Goal: Information Seeking & Learning: Learn about a topic

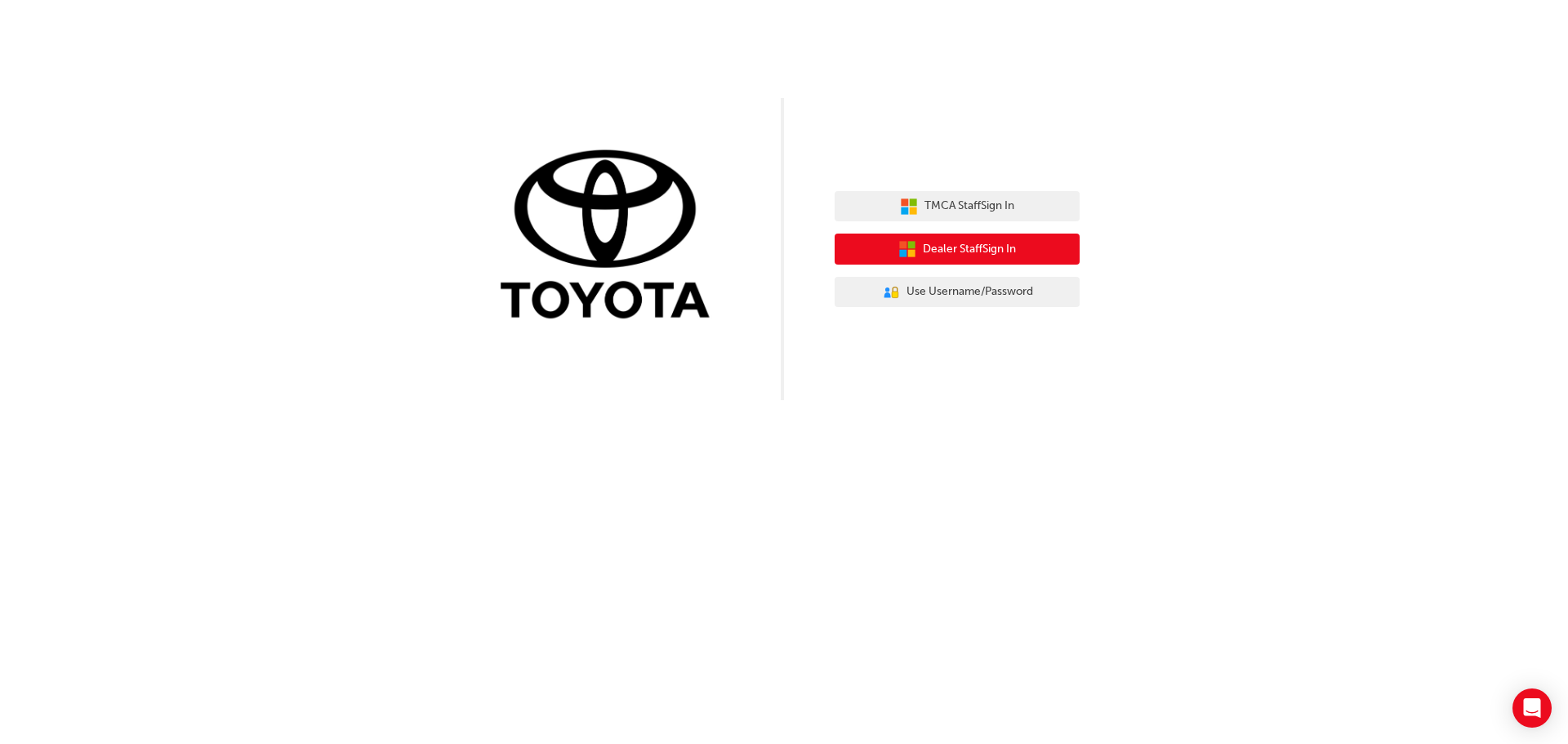
click at [986, 251] on span "Dealer Staff Sign In" at bounding box center [969, 249] width 93 height 19
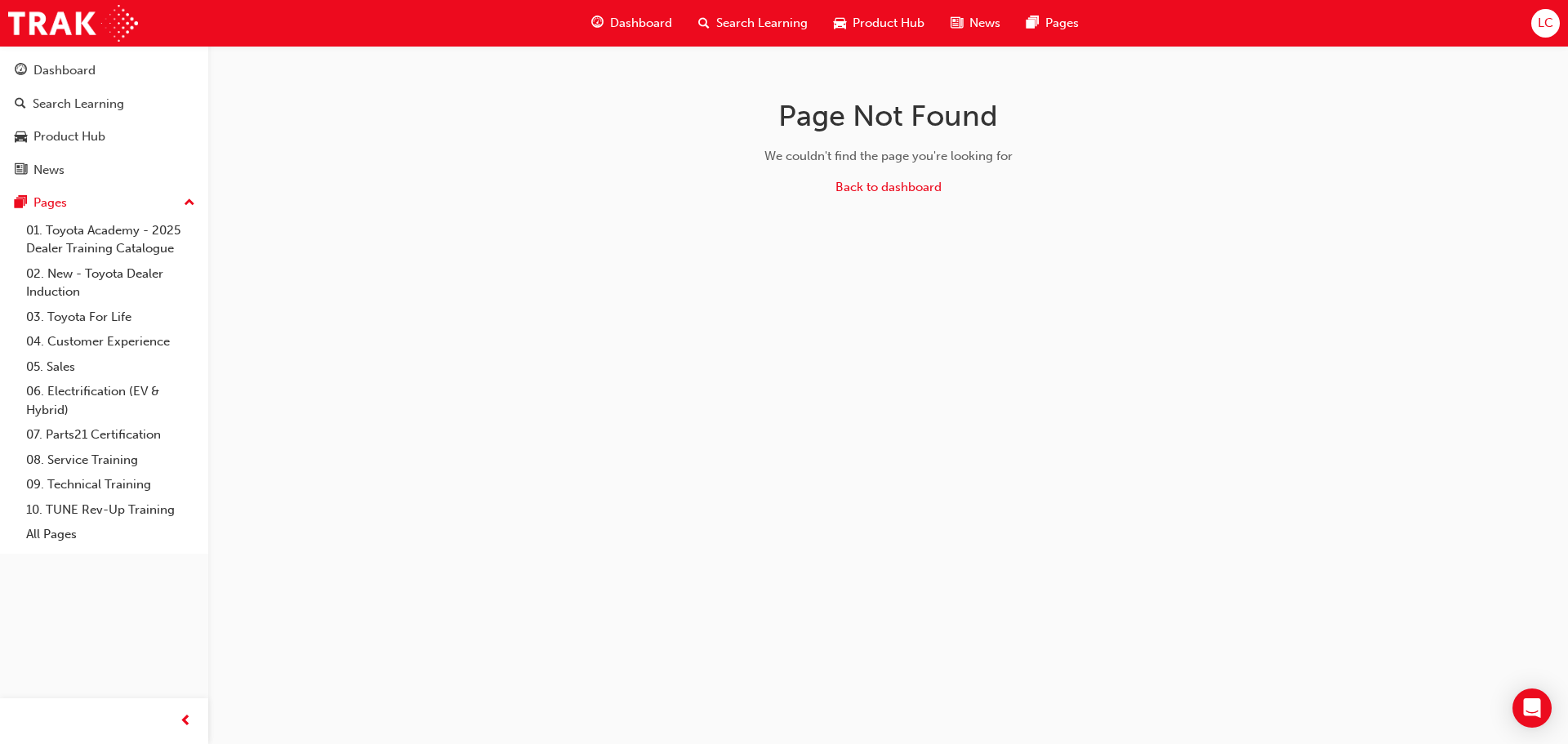
click at [741, 26] on span "Search Learning" at bounding box center [762, 22] width 91 height 19
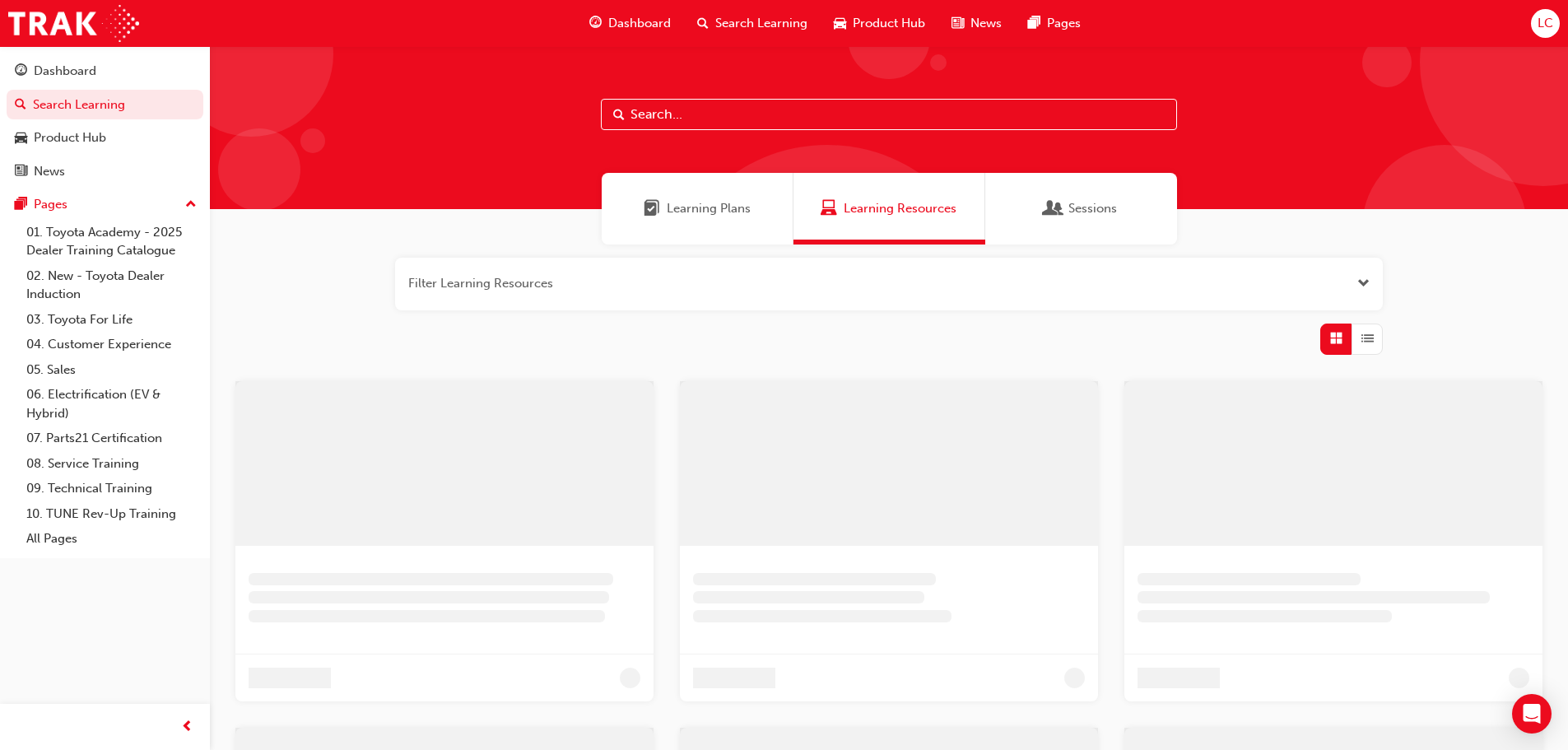
click at [714, 116] on input "text" at bounding box center [888, 115] width 576 height 31
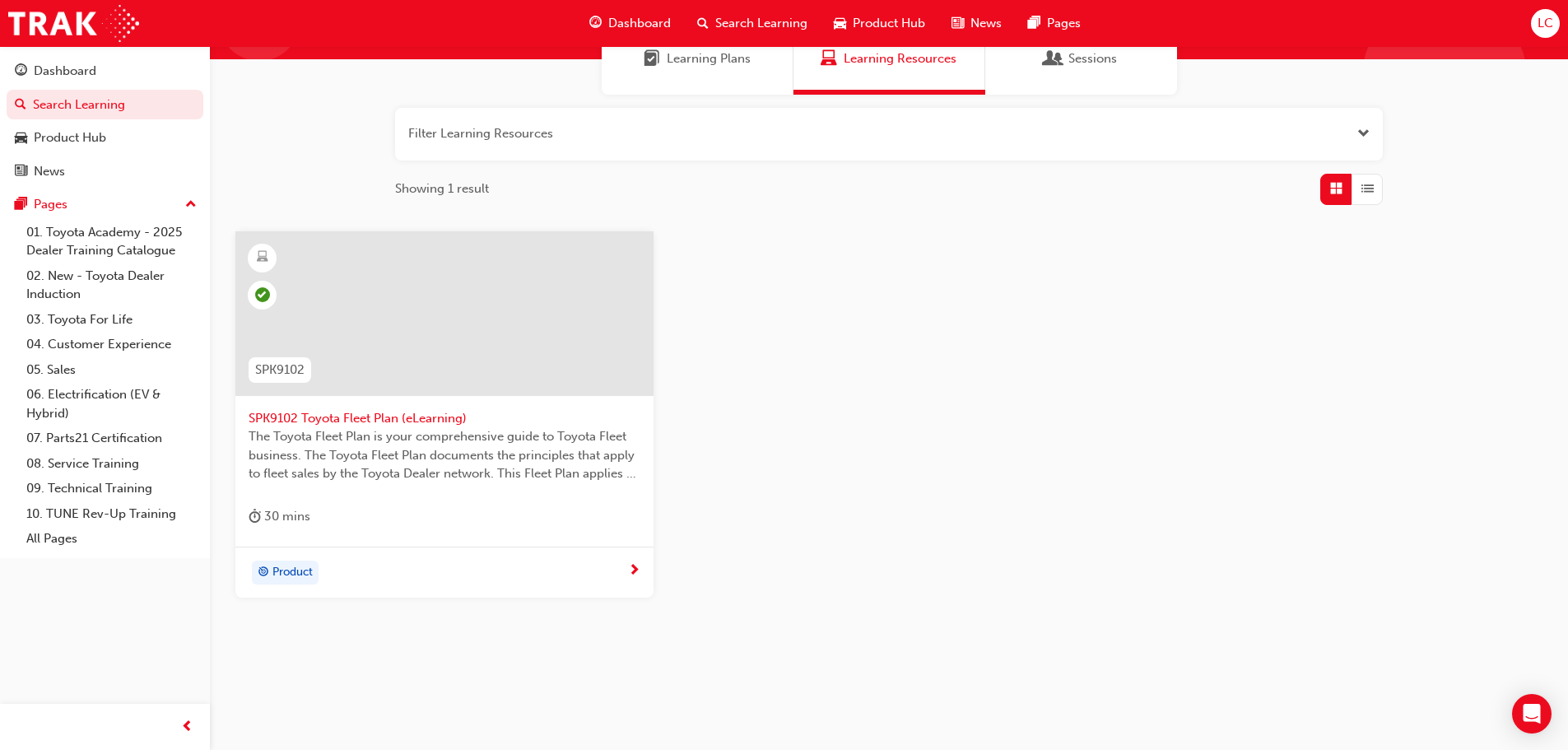
scroll to position [157, 0]
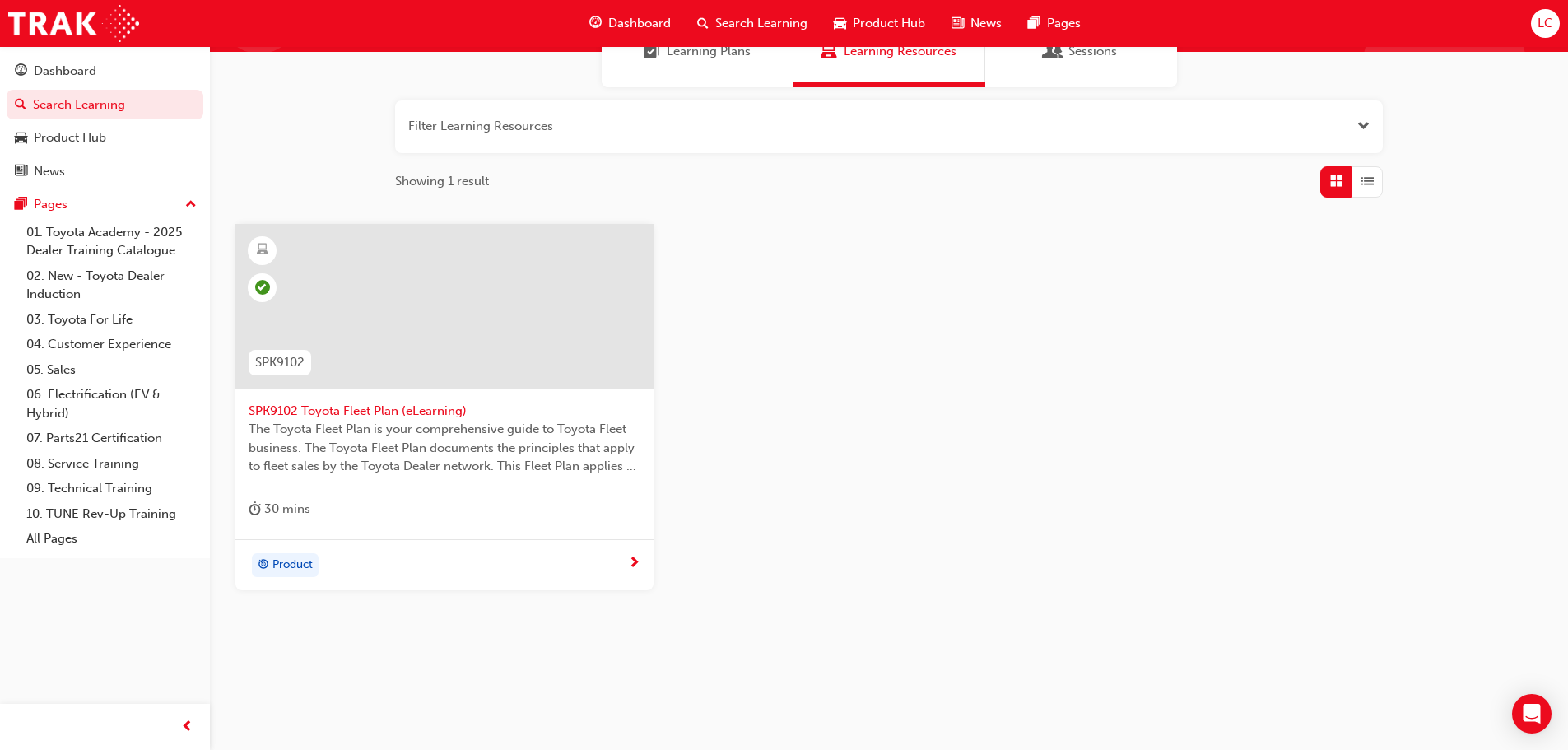
type input "spk9102"
click at [356, 417] on span "SPK9102 Toyota Fleet Plan (eLearning)" at bounding box center [444, 410] width 392 height 19
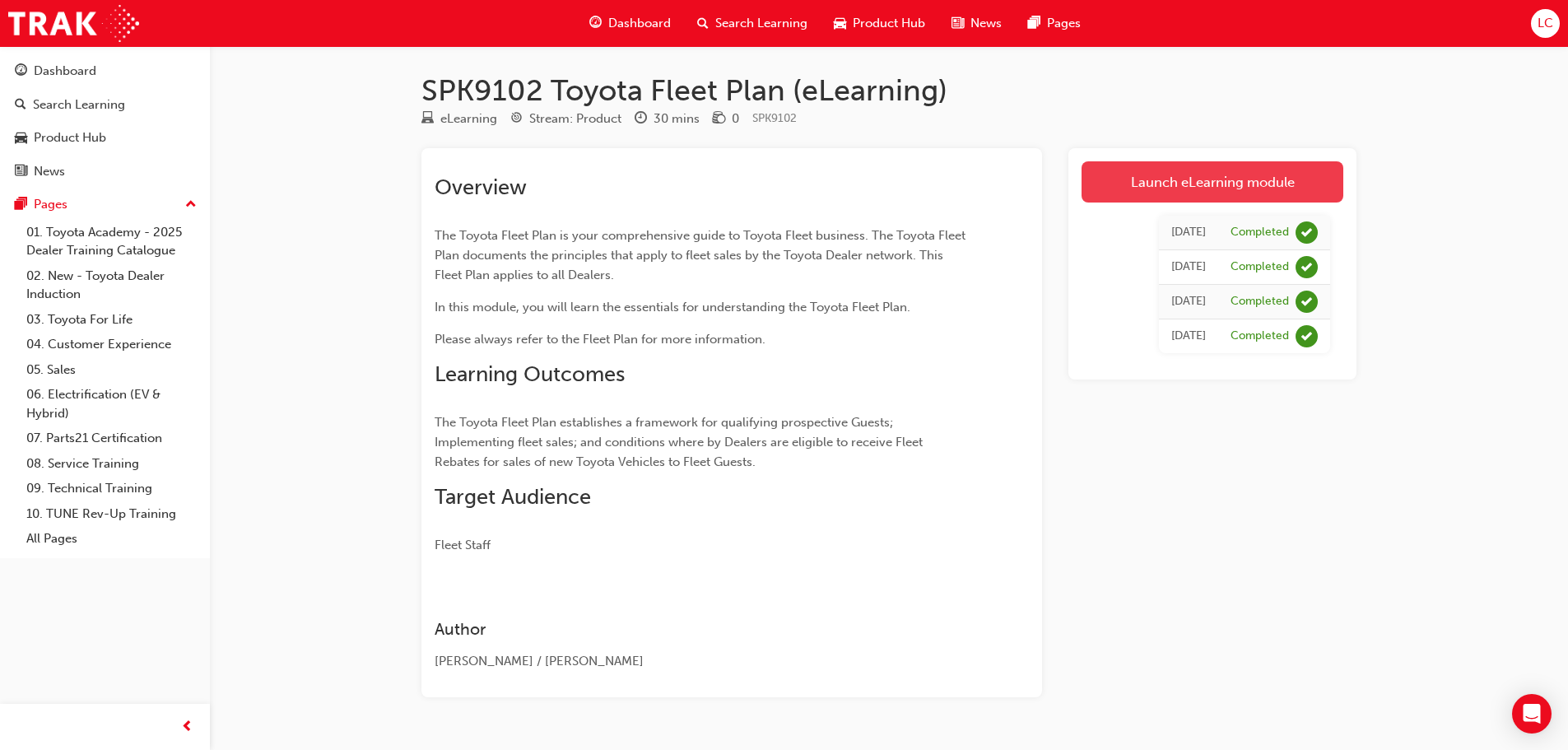
click at [1194, 184] on link "Launch eLearning module" at bounding box center [1212, 182] width 262 height 41
click at [1167, 182] on link "Launch eLearning module" at bounding box center [1212, 182] width 262 height 41
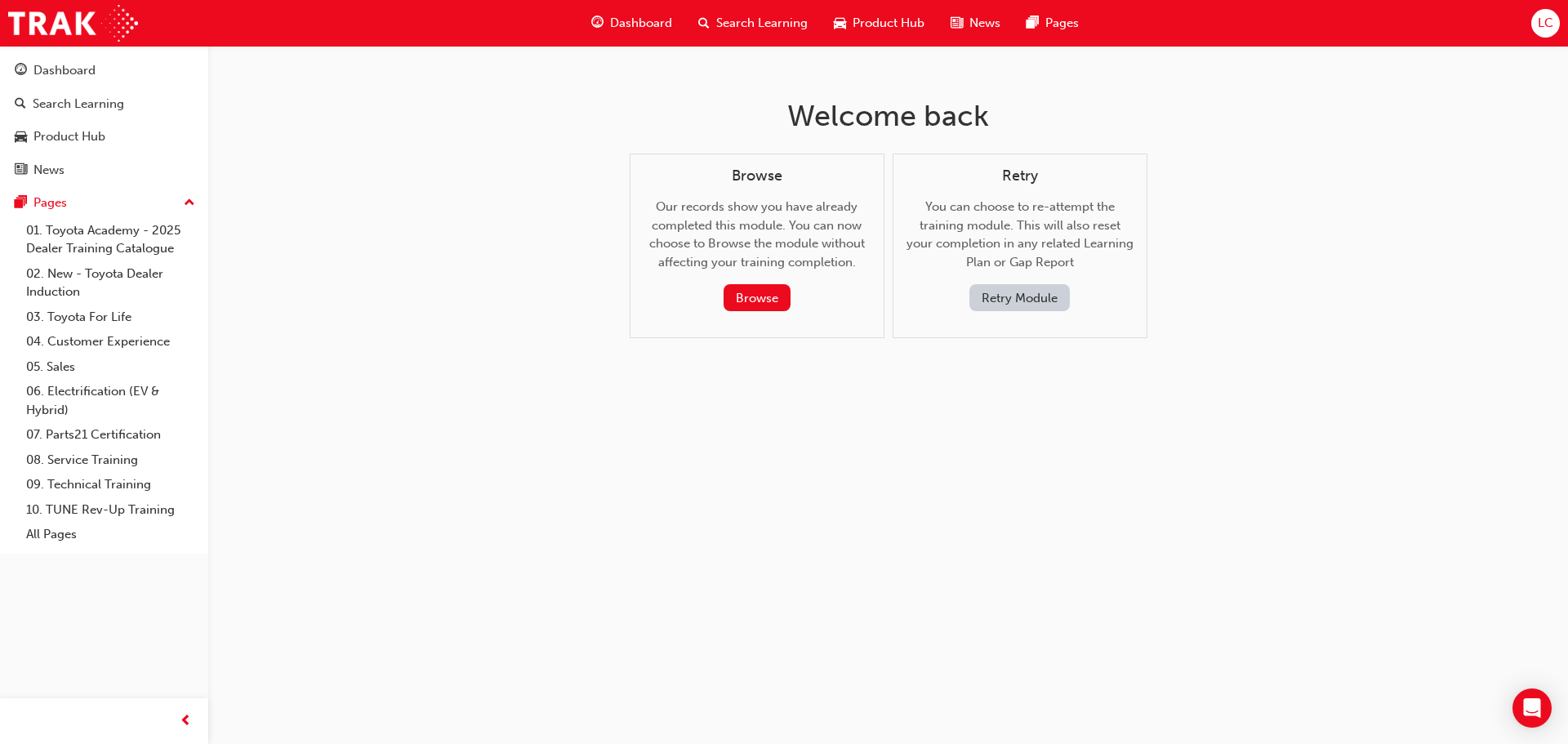
click at [1003, 293] on button "Retry Module" at bounding box center [1019, 298] width 100 height 27
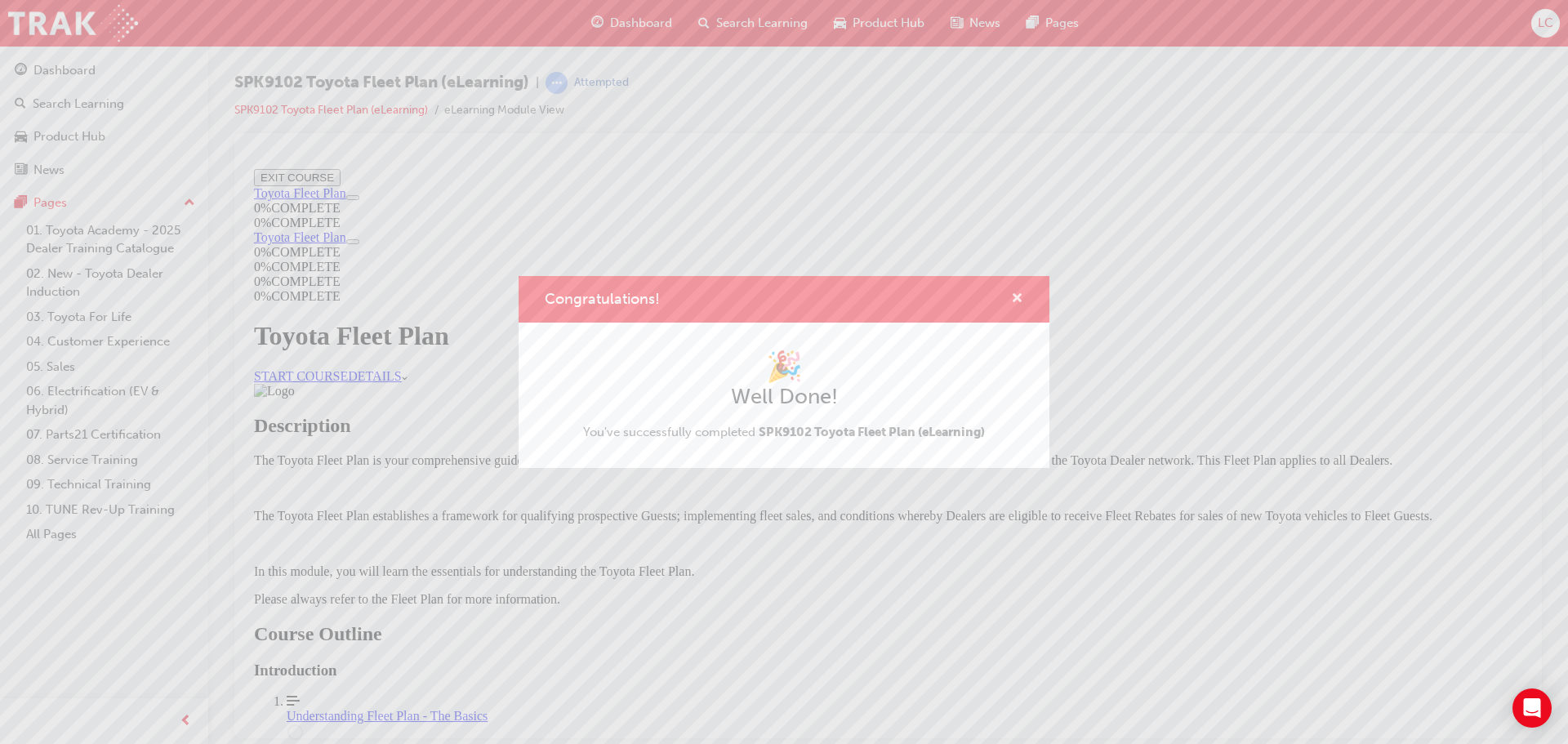
click at [1022, 302] on span "cross-icon" at bounding box center [1017, 299] width 13 height 15
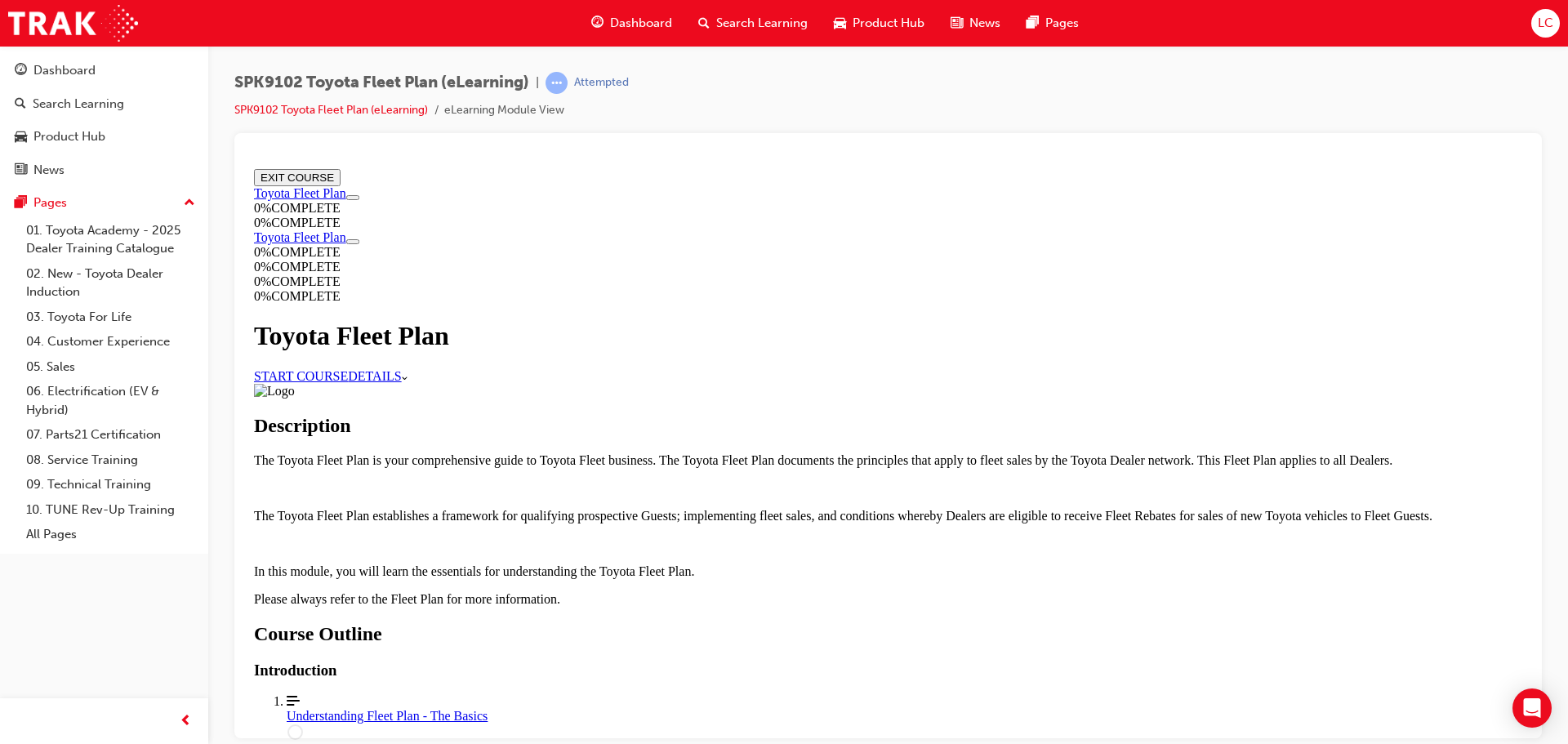
click at [637, 25] on span "Dashboard" at bounding box center [641, 22] width 62 height 19
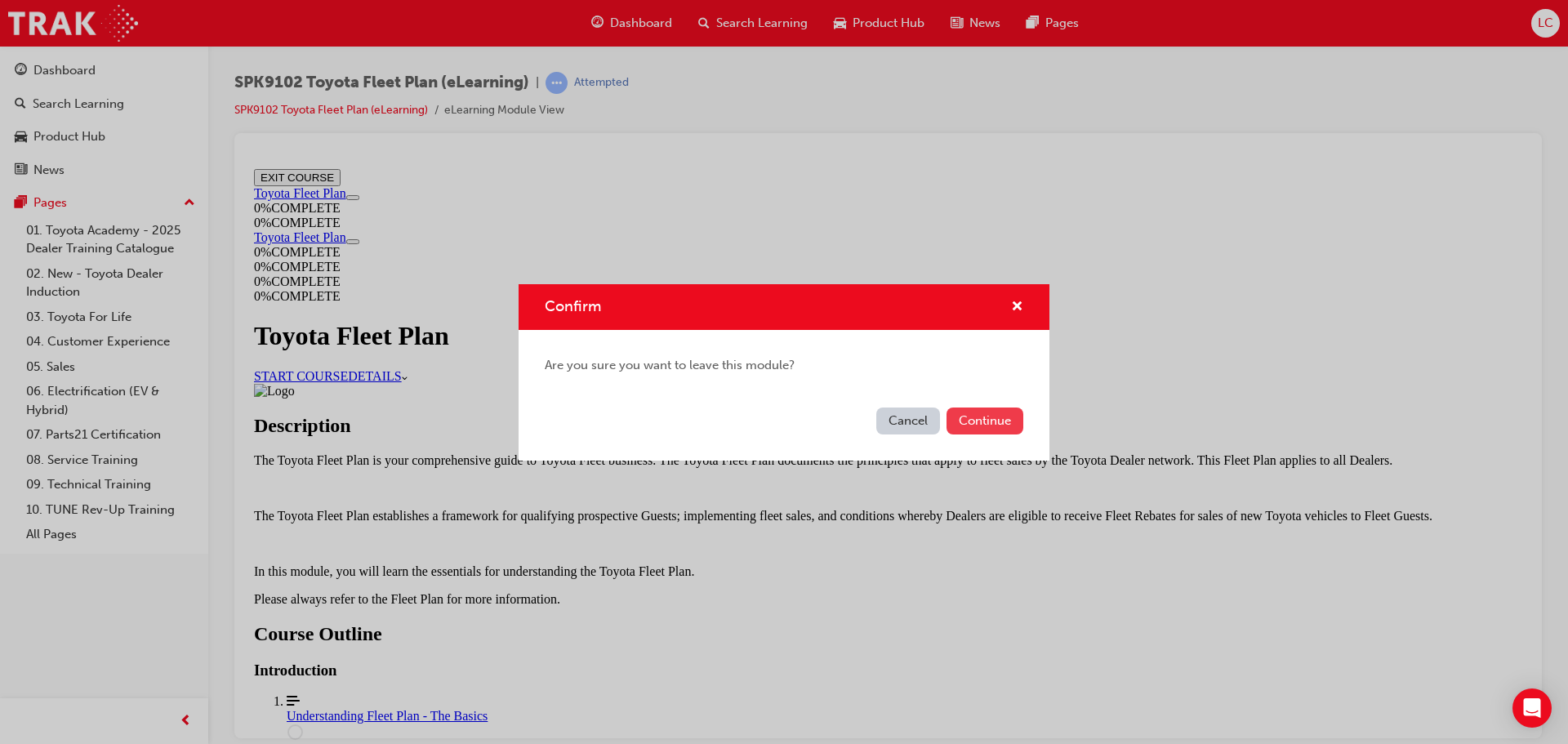
click at [980, 425] on button "Continue" at bounding box center [984, 422] width 77 height 27
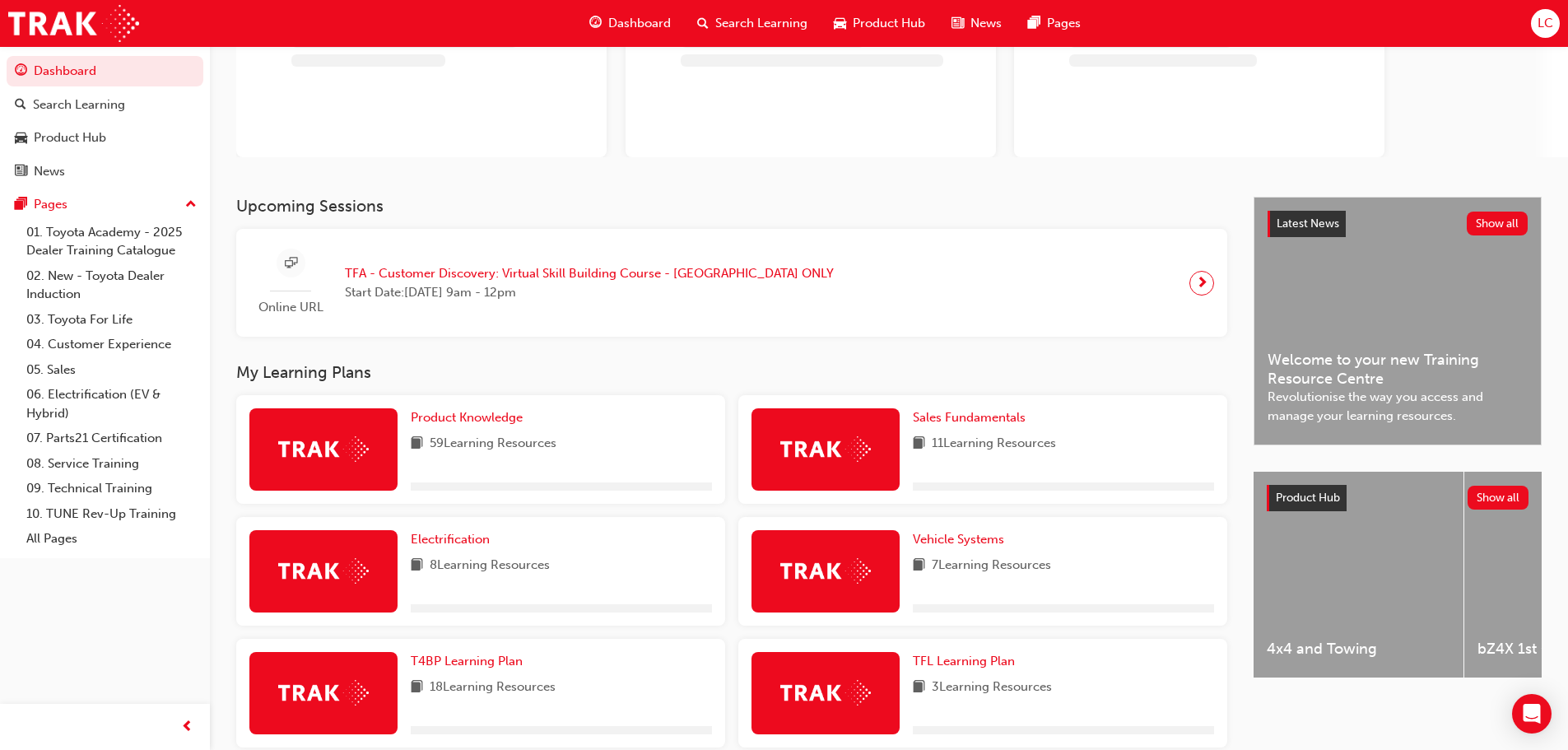
scroll to position [165, 0]
